Goal: Transaction & Acquisition: Register for event/course

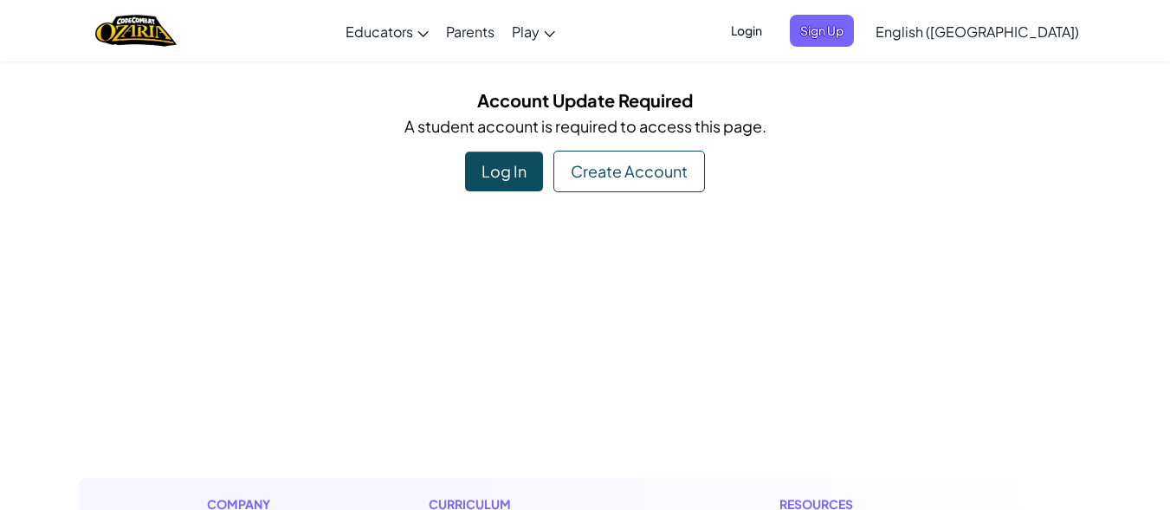
click at [1034, 35] on span "English ([GEOGRAPHIC_DATA])" at bounding box center [978, 32] width 204 height 18
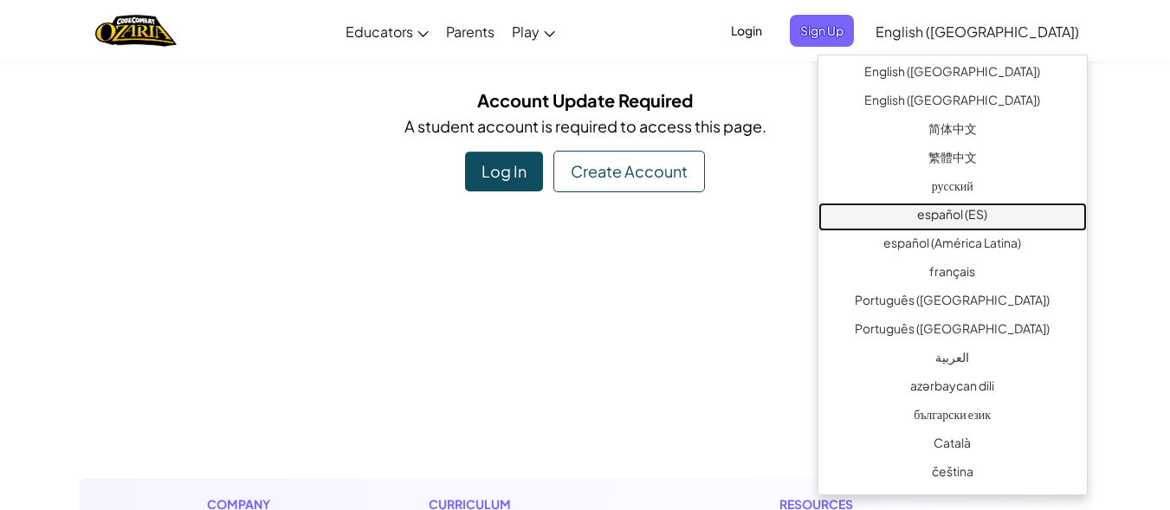
click at [988, 206] on link "español (ES)" at bounding box center [953, 217] width 269 height 29
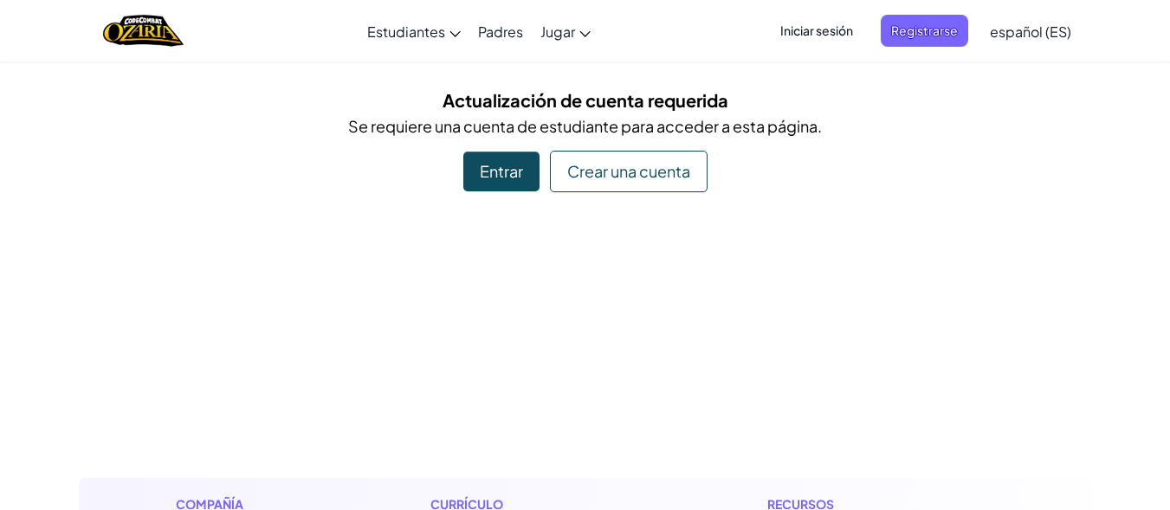
click at [617, 170] on div "Crear una cuenta" at bounding box center [629, 172] width 158 height 42
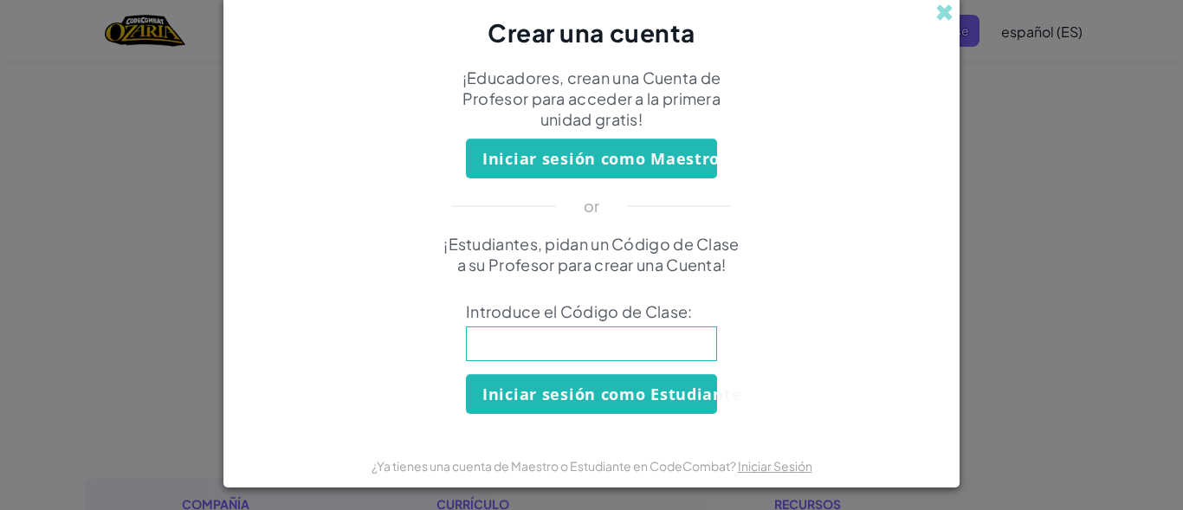
click at [535, 335] on input at bounding box center [591, 344] width 251 height 35
type input "PaintFoodHILL"
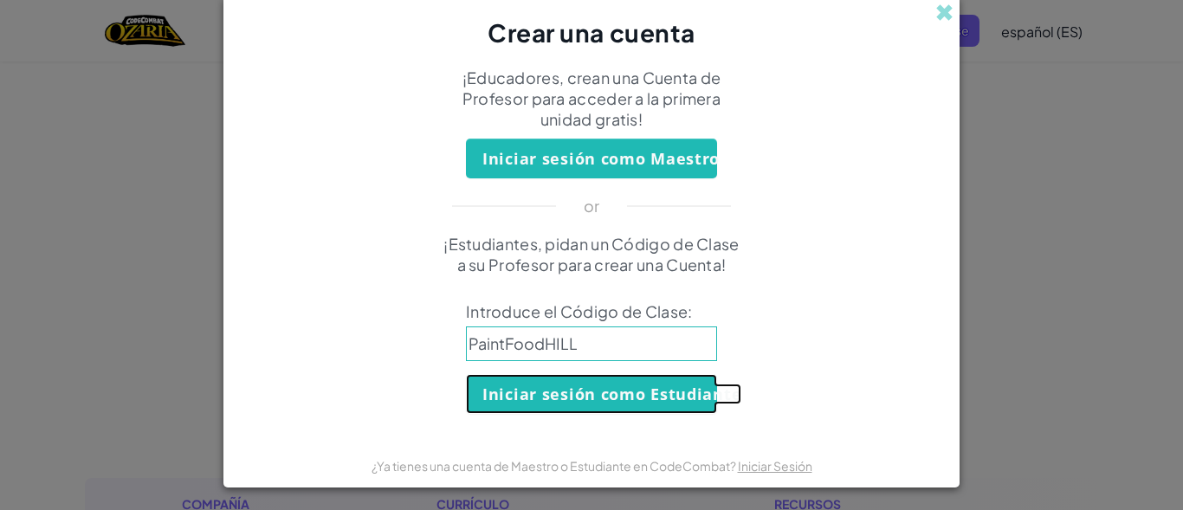
click at [593, 392] on button "Iniciar sesión como Estudiante" at bounding box center [591, 394] width 251 height 40
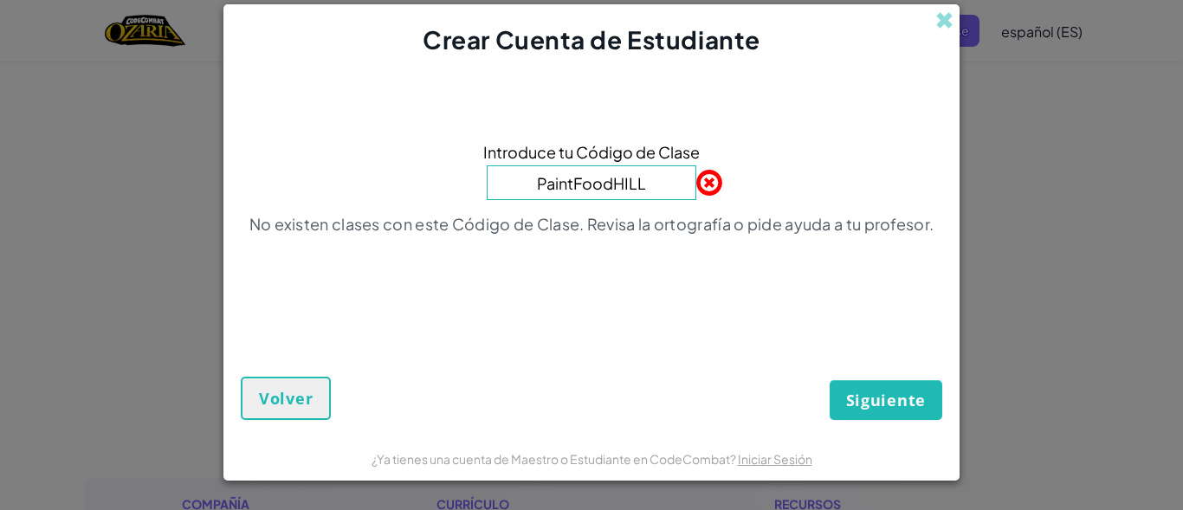
click at [880, 399] on span "Siguiente" at bounding box center [886, 400] width 80 height 21
click at [880, 398] on span "Siguiente" at bounding box center [886, 400] width 80 height 21
click at [302, 394] on span "Volver" at bounding box center [286, 398] width 54 height 21
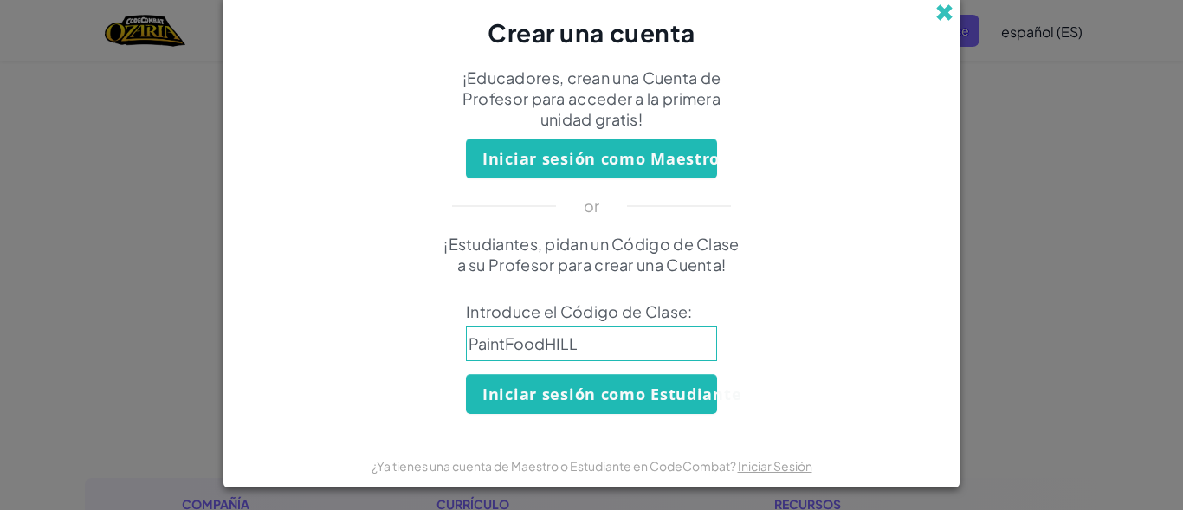
click at [943, 10] on span at bounding box center [944, 12] width 18 height 18
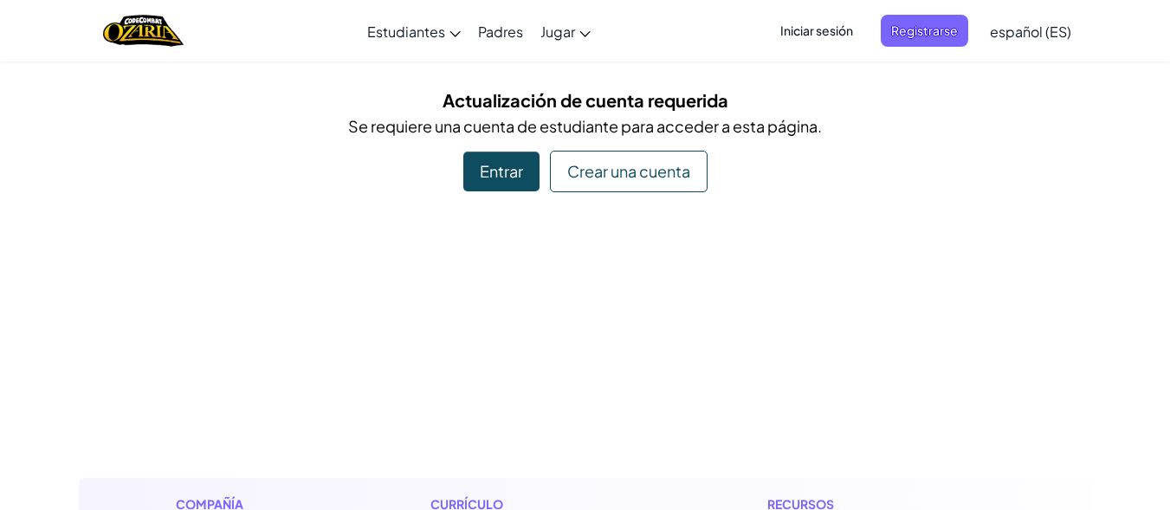
click at [812, 113] on div "Actualización de cuenta requerida Se requiere una cuenta de estudiante para acc…" at bounding box center [585, 140] width 1013 height 106
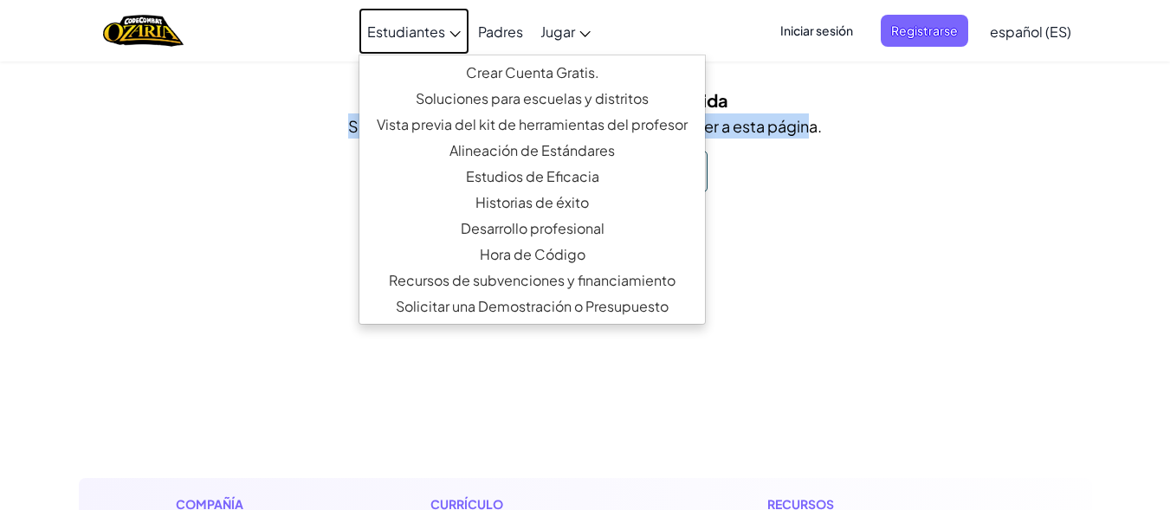
click at [455, 34] on icon at bounding box center [455, 34] width 11 height 6
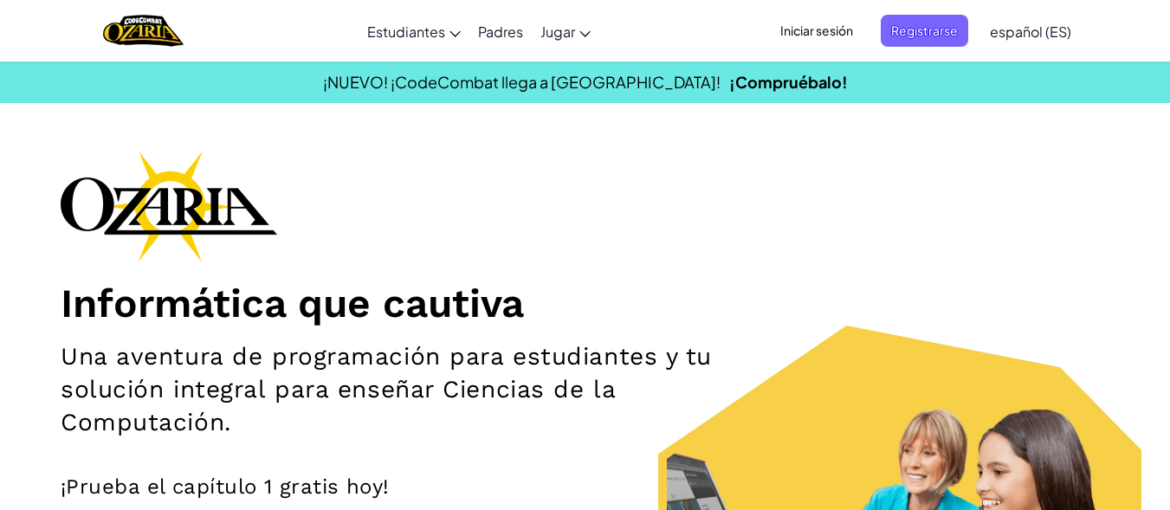
click at [1029, 197] on div "Informática que cautiva Una aventura de programación para estudiantes y tu solu…" at bounding box center [585, 403] width 1049 height 505
